Goal: Navigation & Orientation: Find specific page/section

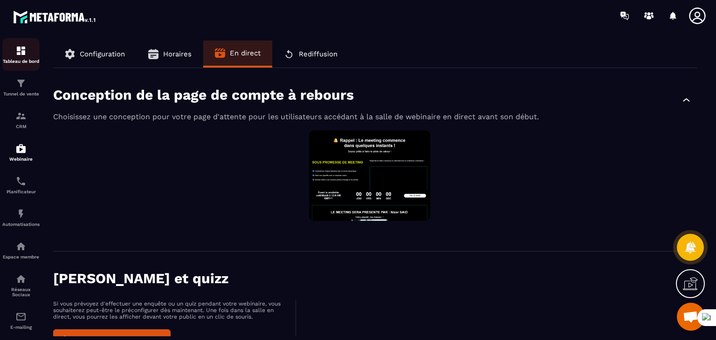
scroll to position [422, 0]
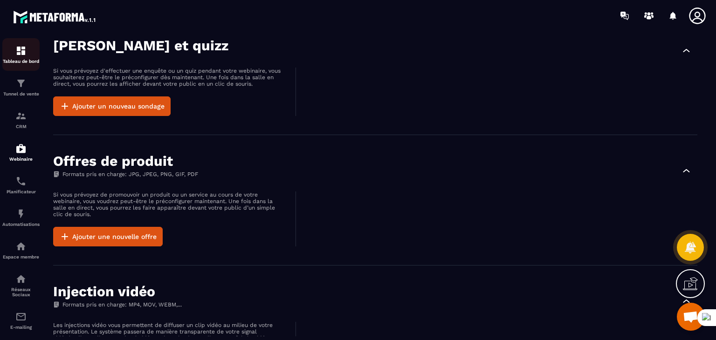
click at [22, 57] on div "Tableau de bord" at bounding box center [20, 54] width 37 height 19
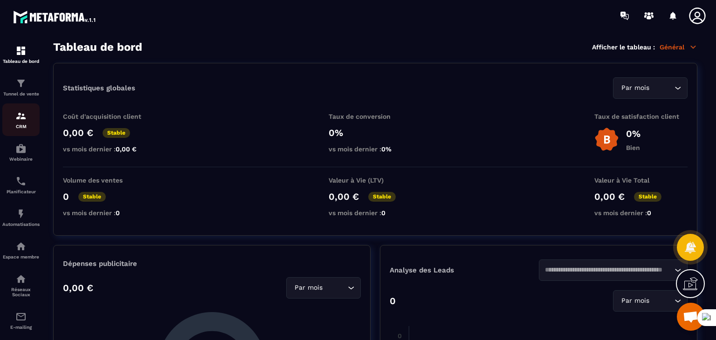
click at [22, 125] on p "CRM" at bounding box center [20, 126] width 37 height 5
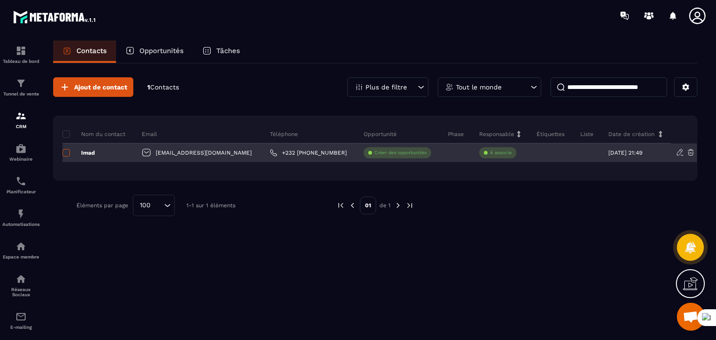
click at [68, 153] on span at bounding box center [65, 152] width 7 height 7
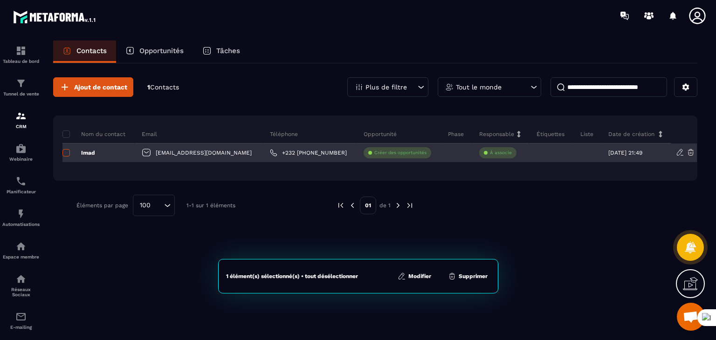
click at [66, 153] on span at bounding box center [65, 152] width 7 height 7
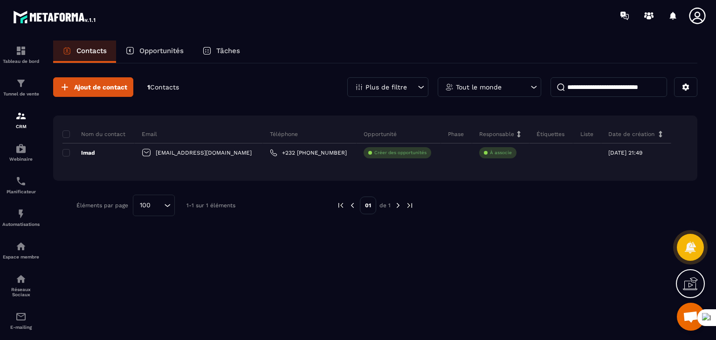
click at [281, 75] on div "Ajout de contact 1 Contacts Plus de filtre Tout le monde Nom du contact Email T…" at bounding box center [375, 146] width 644 height 167
click at [18, 89] on img at bounding box center [20, 83] width 11 height 11
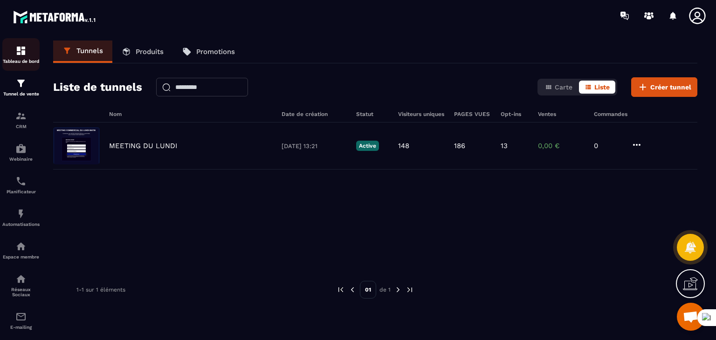
click at [19, 52] on img at bounding box center [20, 50] width 11 height 11
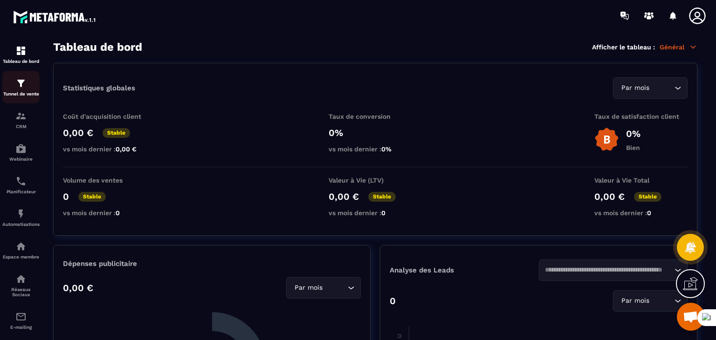
click at [22, 83] on img at bounding box center [20, 83] width 11 height 11
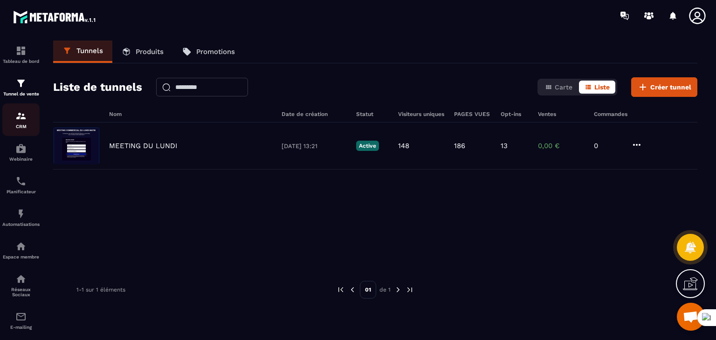
click at [17, 124] on div "CRM" at bounding box center [20, 120] width 37 height 19
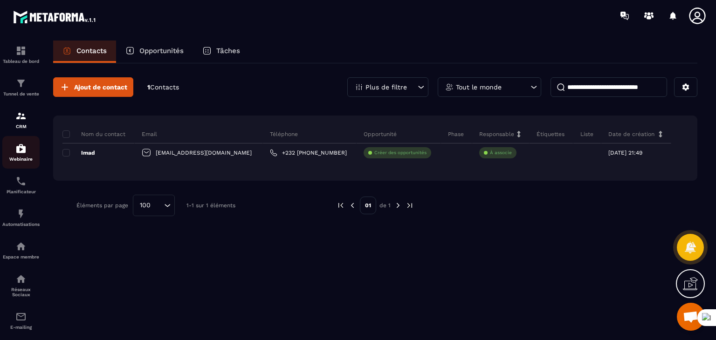
click at [23, 153] on img at bounding box center [20, 148] width 11 height 11
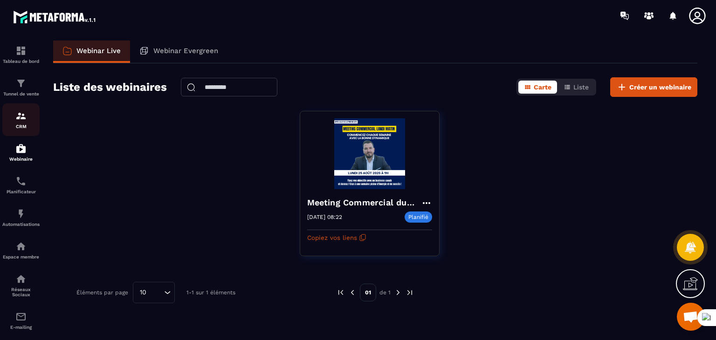
click at [19, 120] on img at bounding box center [20, 116] width 11 height 11
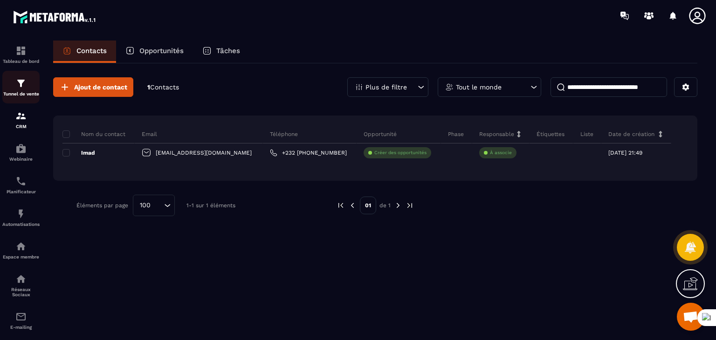
click at [21, 90] on div "Tunnel de vente" at bounding box center [20, 87] width 37 height 19
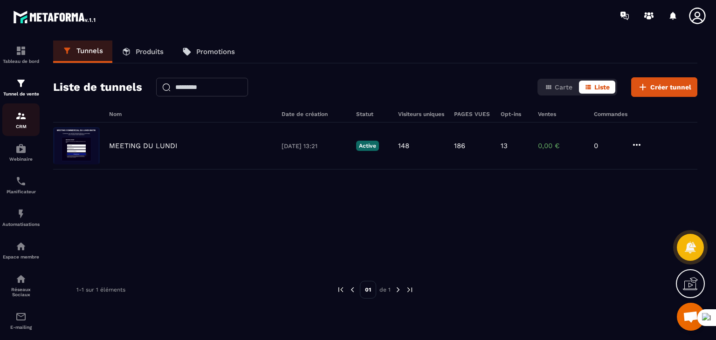
click at [17, 120] on img at bounding box center [20, 116] width 11 height 11
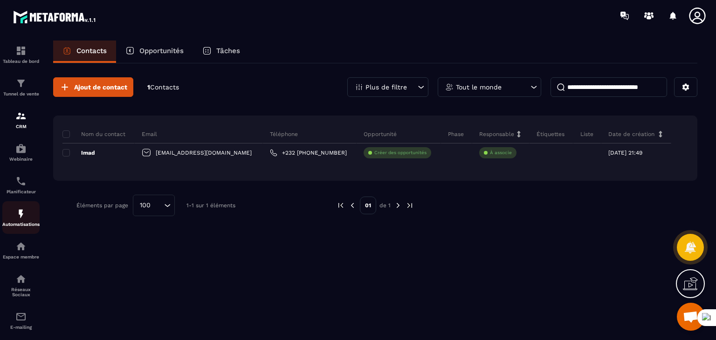
click at [18, 213] on img at bounding box center [20, 213] width 11 height 11
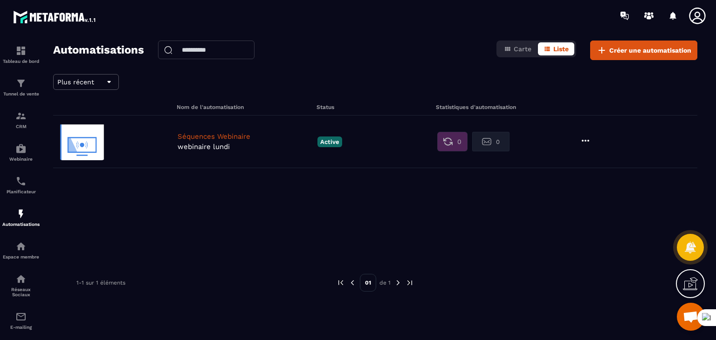
click at [256, 134] on p "Séquences Webinaire" at bounding box center [245, 136] width 135 height 8
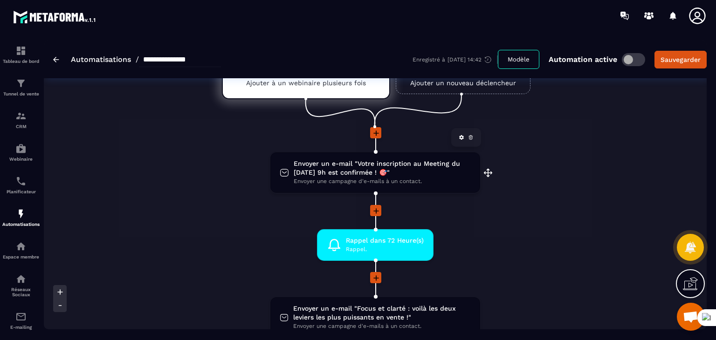
scroll to position [47, 0]
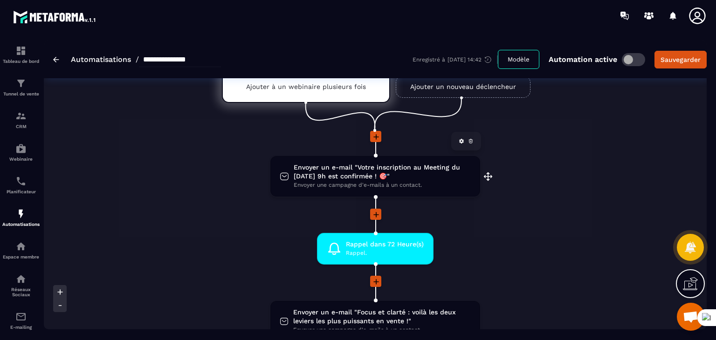
click at [461, 143] on icon at bounding box center [462, 142] width 6 height 6
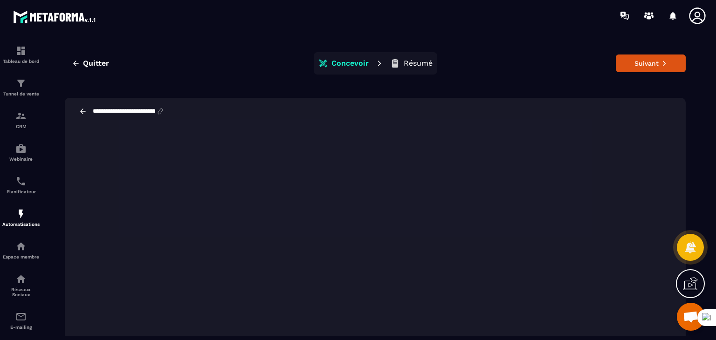
click at [411, 65] on p "Résumé" at bounding box center [418, 63] width 29 height 9
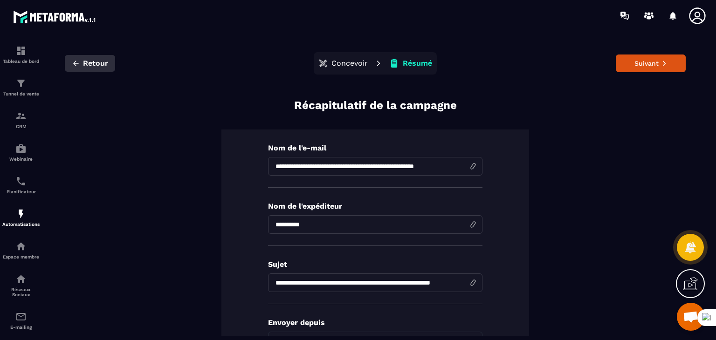
click at [94, 66] on span "Retour" at bounding box center [95, 63] width 25 height 9
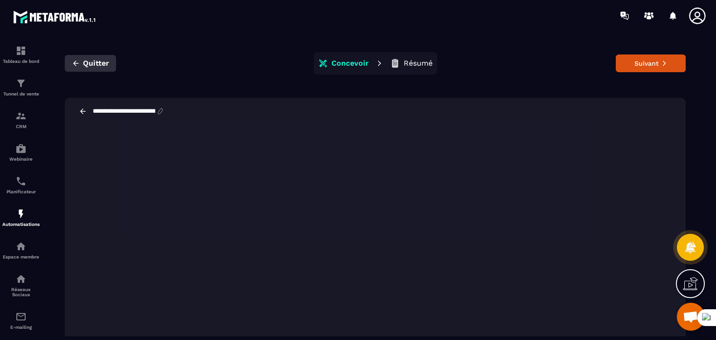
click at [91, 62] on span "Quitter" at bounding box center [96, 63] width 26 height 9
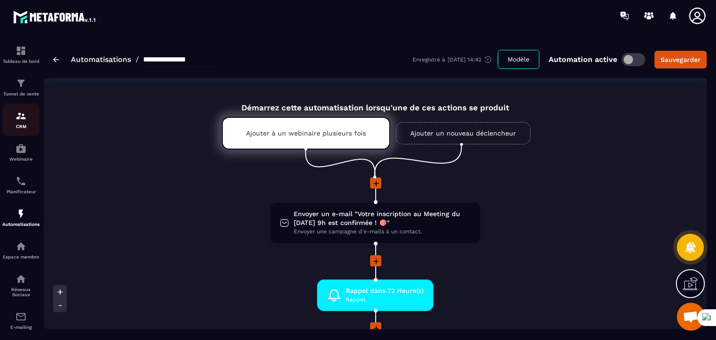
click at [28, 127] on p "CRM" at bounding box center [20, 126] width 37 height 5
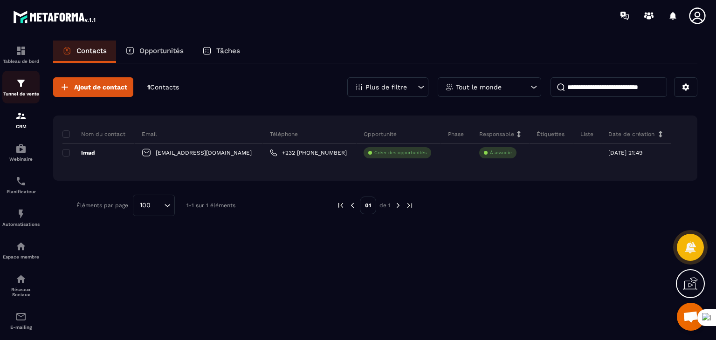
click at [21, 92] on p "Tunnel de vente" at bounding box center [20, 93] width 37 height 5
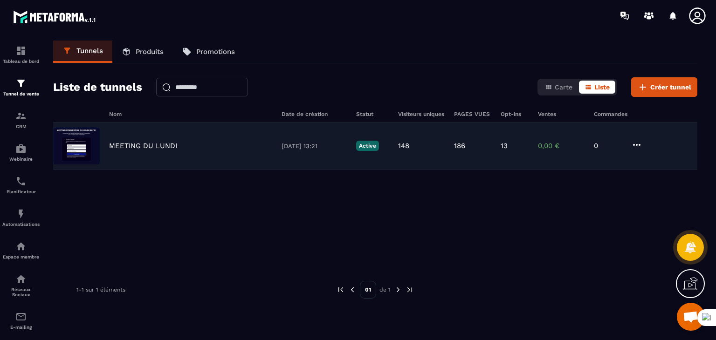
click at [288, 147] on p "[DATE] 13:21" at bounding box center [314, 146] width 65 height 7
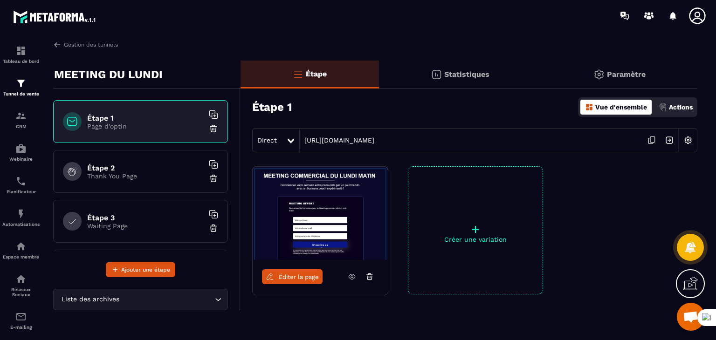
click at [615, 70] on p "Paramètre" at bounding box center [626, 74] width 39 height 9
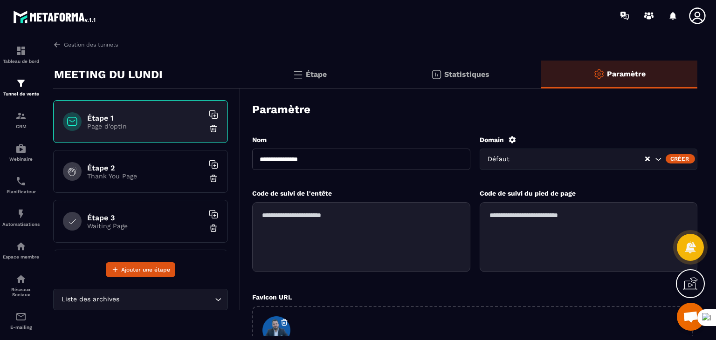
click at [467, 75] on p "Statistiques" at bounding box center [466, 74] width 45 height 9
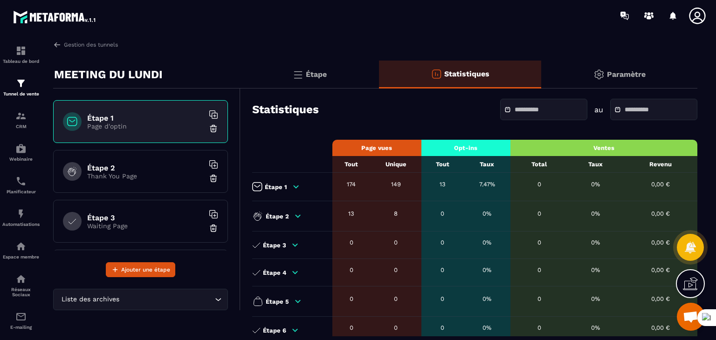
click at [379, 72] on div "Étape" at bounding box center [460, 75] width 163 height 28
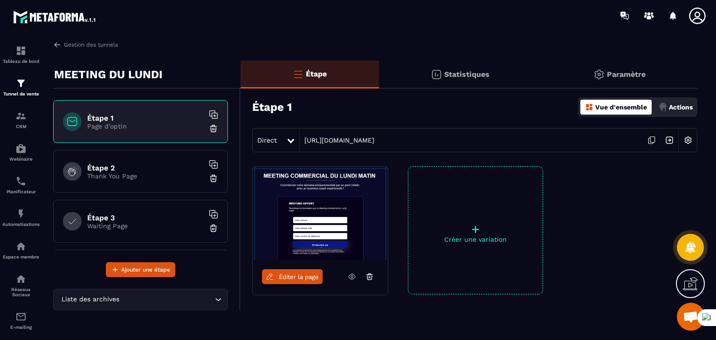
click at [605, 204] on div at bounding box center [629, 230] width 135 height 128
click at [297, 279] on span "Éditer la page" at bounding box center [299, 277] width 40 height 7
